Goal: Task Accomplishment & Management: Use online tool/utility

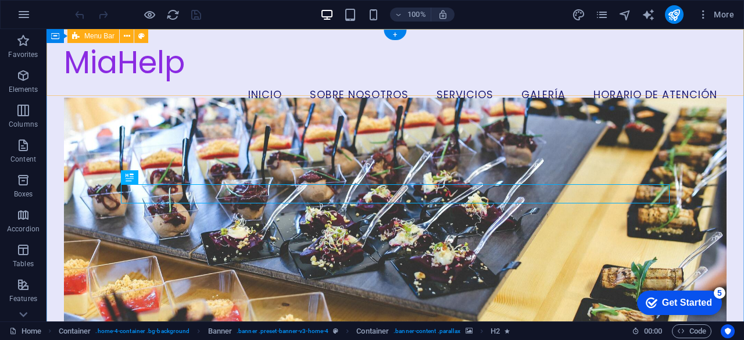
click at [736, 83] on div "MiaHelp Menu Inicio Sobre Nosotros Servicios Galería Horario de Atención" at bounding box center [394, 76] width 697 height 95
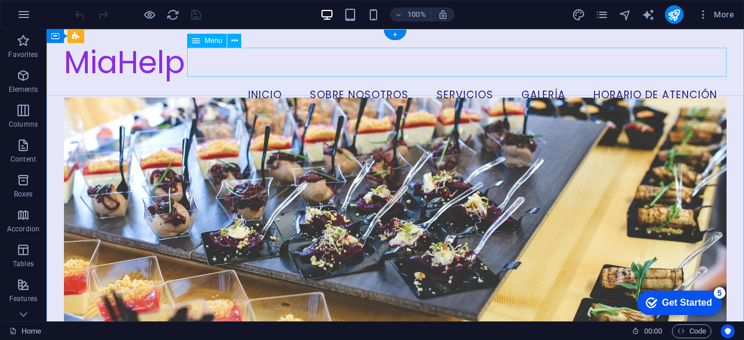
click at [386, 81] on nav "Inicio Sobre Nosotros Servicios Galería Horario de Atención" at bounding box center [395, 95] width 662 height 29
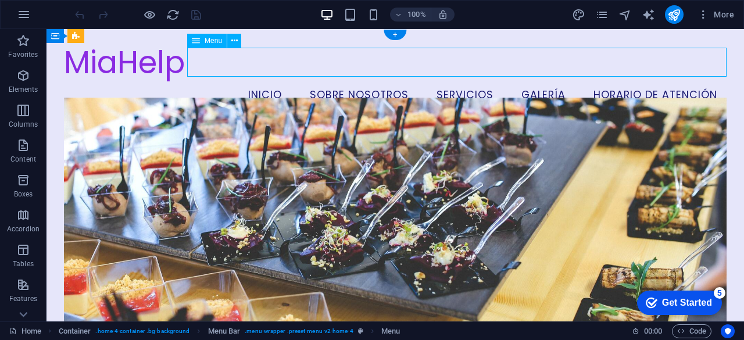
click at [274, 81] on nav "Inicio Sobre Nosotros Servicios Galería Horario de Atención" at bounding box center [395, 95] width 662 height 29
select select
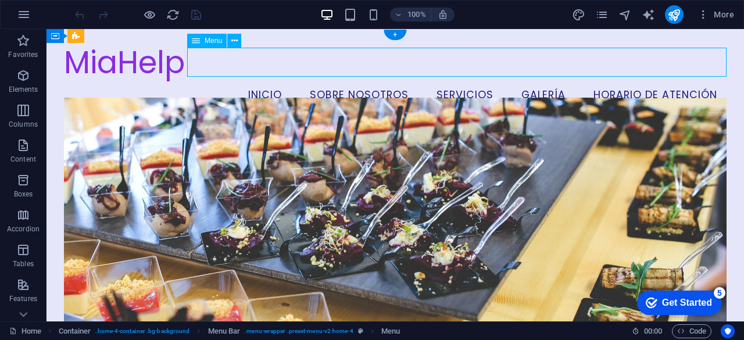
select select
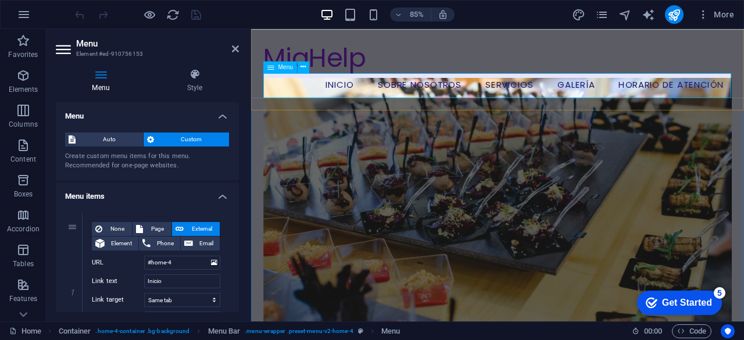
click at [442, 95] on nav "Inicio Sobre Nosotros Servicios Galería Horario de Atención" at bounding box center [541, 95] width 551 height 29
click at [702, 303] on div "Get Started" at bounding box center [687, 302] width 50 height 10
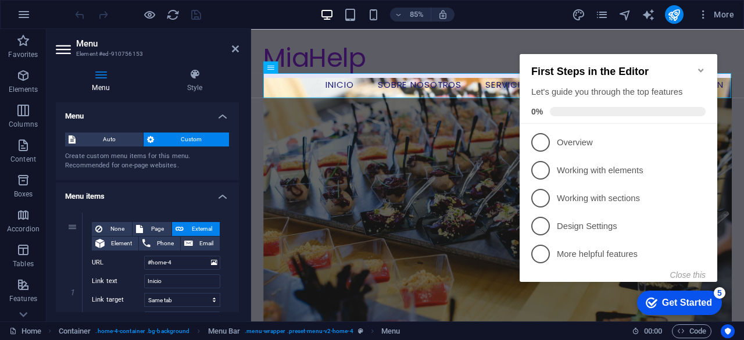
click at [475, 220] on figure at bounding box center [541, 242] width 551 height 313
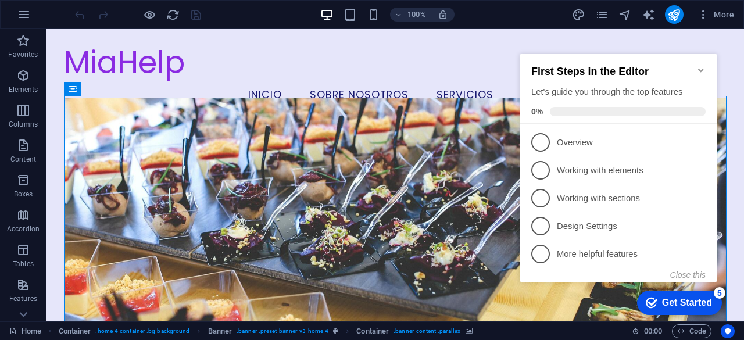
click at [701, 66] on icon "Minimize checklist" at bounding box center [700, 70] width 9 height 9
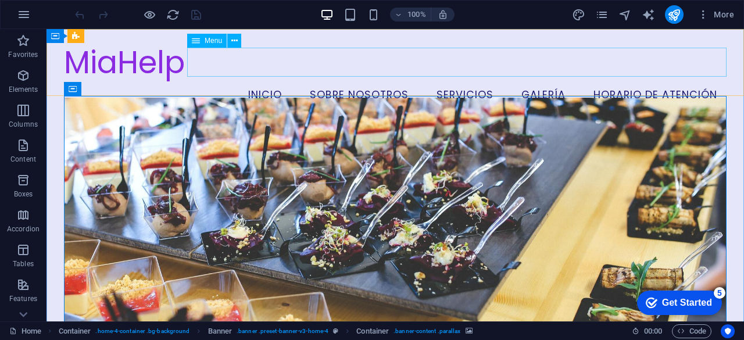
click at [213, 41] on span "Menu" at bounding box center [213, 40] width 17 height 7
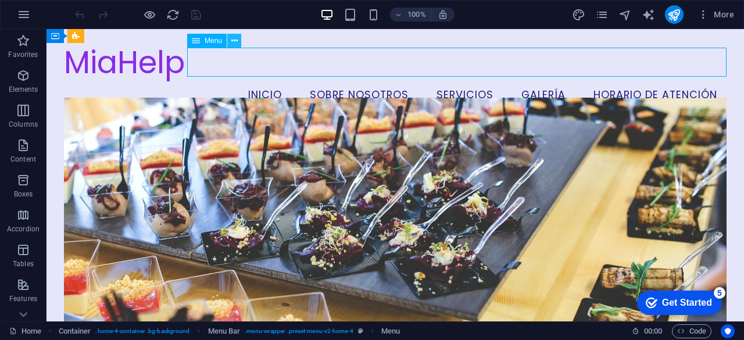
click at [239, 42] on button at bounding box center [234, 41] width 14 height 14
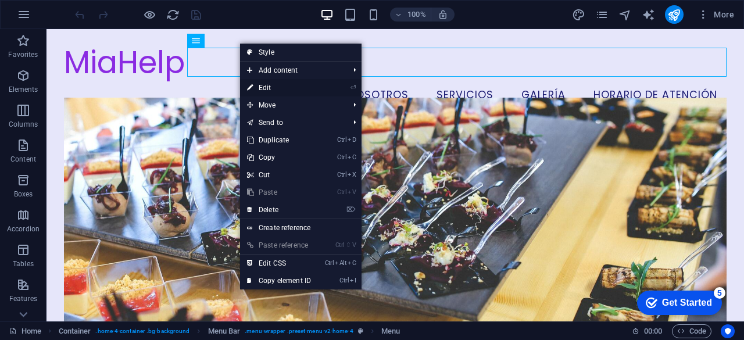
click at [327, 89] on li "⏎ Edit" at bounding box center [300, 87] width 121 height 17
click at [266, 87] on link "⏎ Edit" at bounding box center [279, 87] width 78 height 17
select select
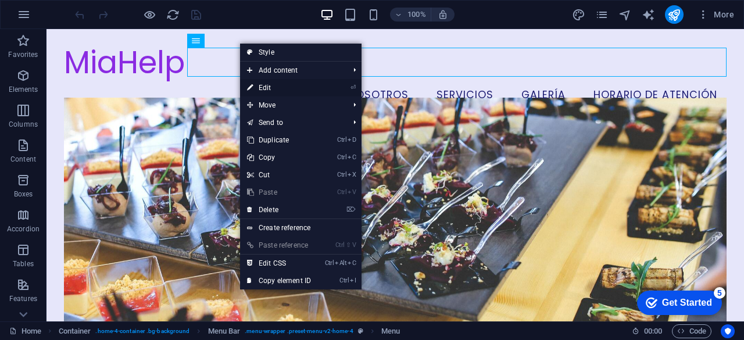
select select
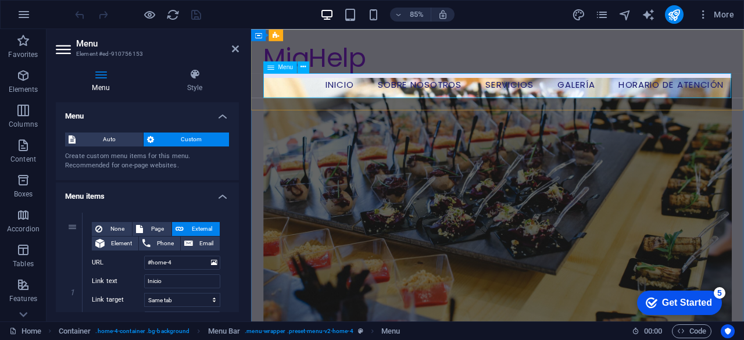
click at [404, 92] on nav "Inicio Sobre Nosotros Servicios Galería Horario de Atención" at bounding box center [541, 95] width 551 height 29
click at [564, 95] on nav "Inicio Sobre Nosotros Servicios Galería Horario de Atención" at bounding box center [541, 95] width 551 height 29
click at [622, 95] on nav "Inicio Sobre Nosotros Servicios Galería Horario de Atención" at bounding box center [541, 95] width 551 height 29
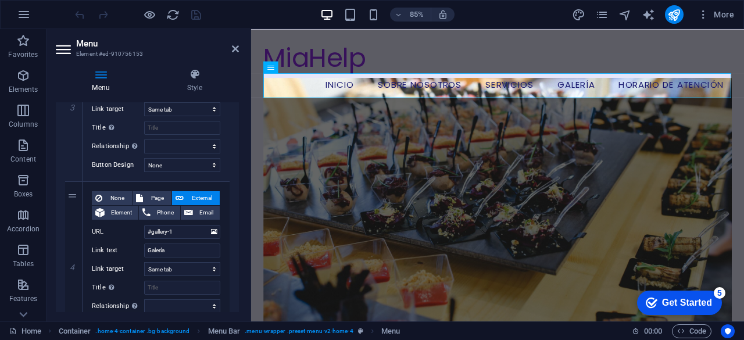
scroll to position [538, 0]
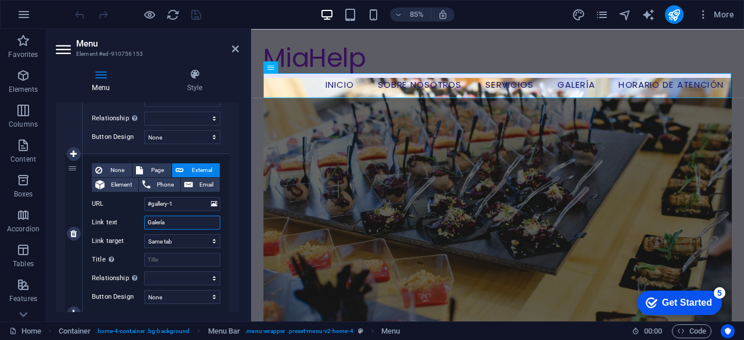
click at [185, 221] on input "Galería" at bounding box center [182, 223] width 76 height 14
type input "G"
select select
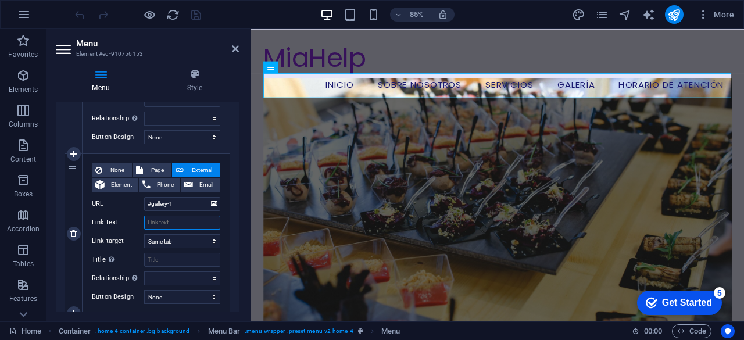
select select
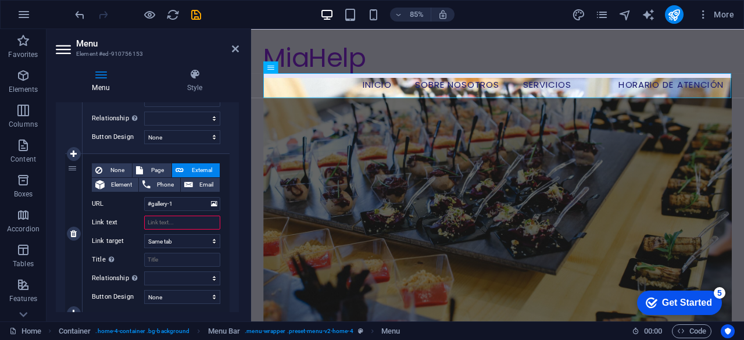
type input "R"
select select
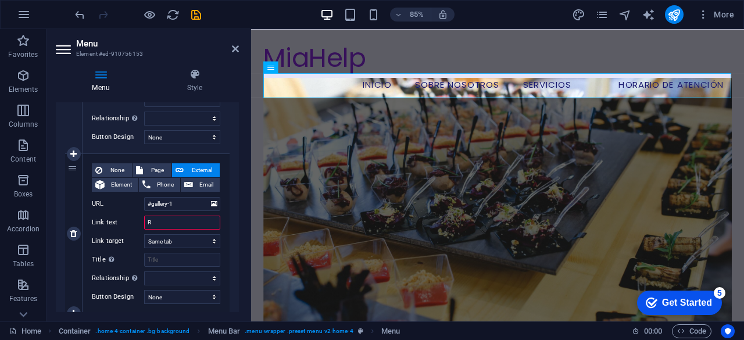
select select
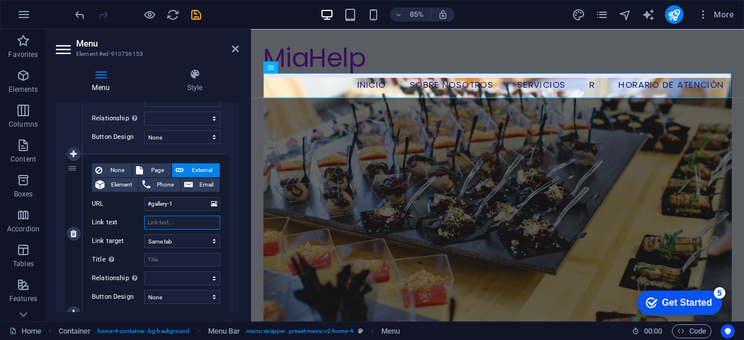
select select
type input "Reg"
select select
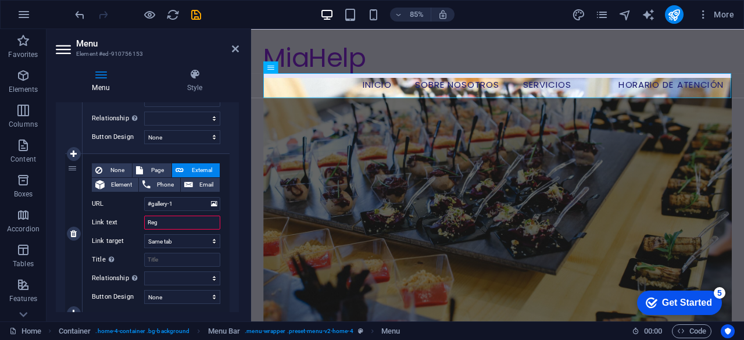
select select
type input "Registrate"
select select
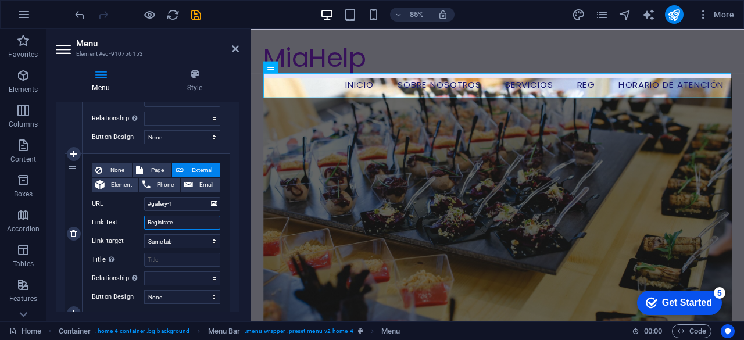
select select
type input "Registrate"
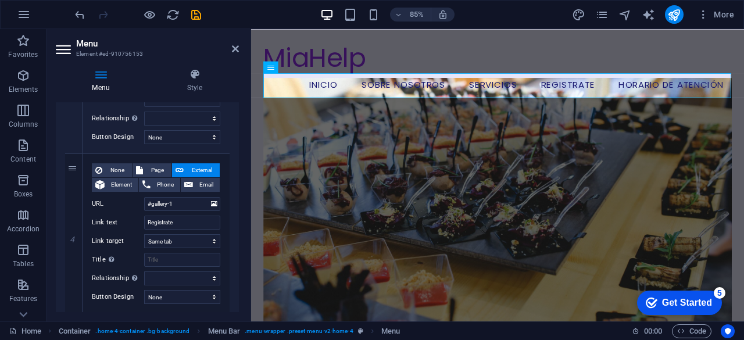
click at [233, 193] on div "1 None Page External Element Phone Email Page Home Subpage Legal Notice Privacy…" at bounding box center [147, 73] width 183 height 817
